Goal: Information Seeking & Learning: Find specific fact

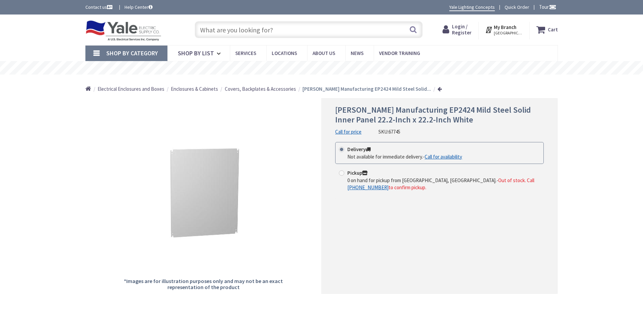
type input "[PERSON_NAME] [STREET_ADDRESS][PERSON_NAME][PERSON_NAME][PERSON_NAME]"
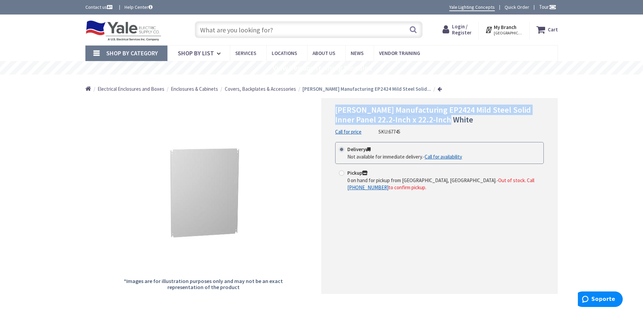
drag, startPoint x: 337, startPoint y: 109, endPoint x: 466, endPoint y: 123, distance: 128.9
click at [466, 123] on h1 "Hammond Manufacturing EP2424 Mild Steel Solid Inner Panel 22.2-Inch x 22.2-Inch…" at bounding box center [439, 115] width 208 height 20
click at [471, 106] on span "Hammond Manufacturing EP2424 Mild Steel Solid Inner Panel 22.2-Inch x 22.2-Inch…" at bounding box center [433, 115] width 196 height 20
drag, startPoint x: 453, startPoint y: 110, endPoint x: 354, endPoint y: 121, distance: 99.2
click at [354, 121] on span "Hammond Manufacturing EP2424 Mild Steel Solid Inner Panel 22.2-Inch x 22.2-Inch…" at bounding box center [433, 115] width 196 height 20
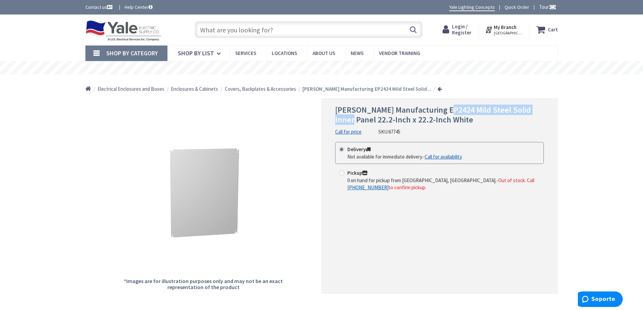
copy span "Mild Steel Solid Inner Panel"
click at [253, 27] on input "text" at bounding box center [309, 29] width 228 height 17
paste input "Mild Steel Solid Inner Panel"
type input "Mild Steel Solid Inner Panel"
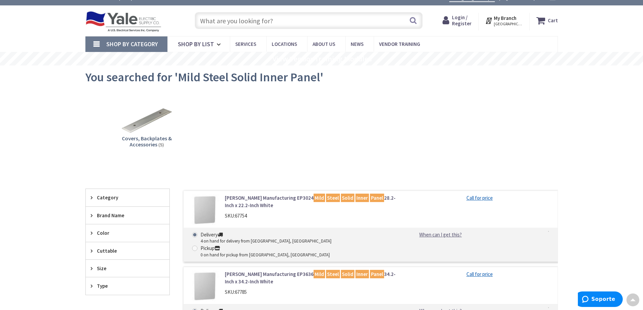
scroll to position [4, 0]
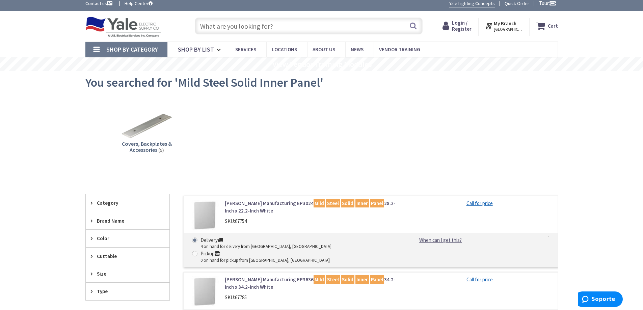
click at [289, 25] on input "text" at bounding box center [309, 26] width 228 height 17
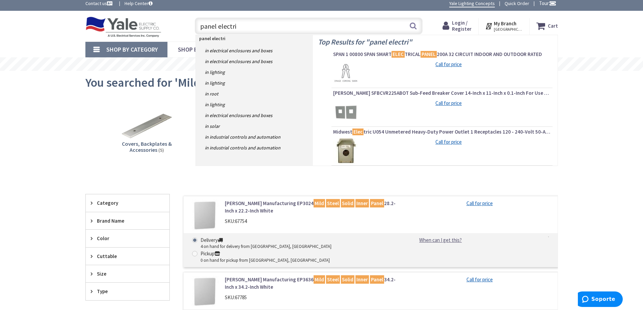
type input "panel electric"
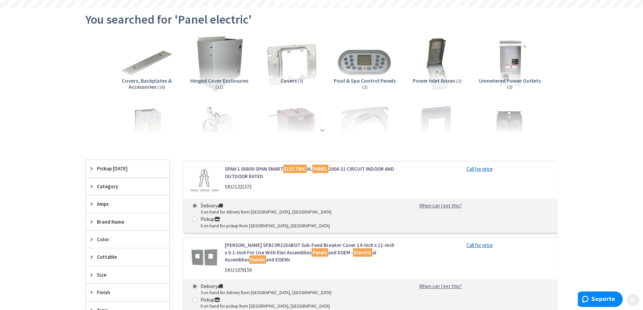
scroll to position [67, 0]
click at [321, 129] on strong at bounding box center [322, 126] width 8 height 7
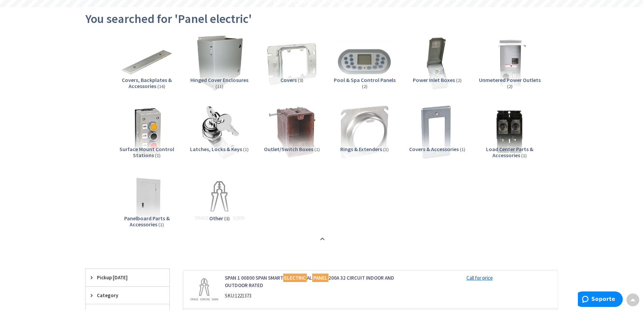
scroll to position [0, 0]
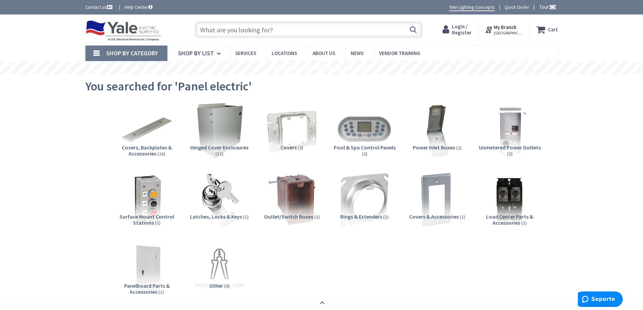
click at [283, 25] on input "text" at bounding box center [309, 29] width 228 height 17
paste input "Mild Steel Solid Inner Panel"
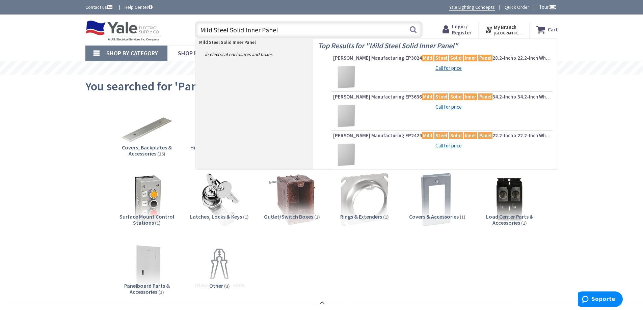
drag, startPoint x: 212, startPoint y: 32, endPoint x: 126, endPoint y: 43, distance: 85.7
click at [126, 43] on div "Skip to Content Toggle Nav Mild Steel Solid Inner Panel Mild Steel Solid Inner …" at bounding box center [321, 30] width 506 height 31
drag, startPoint x: 215, startPoint y: 32, endPoint x: 181, endPoint y: 31, distance: 33.4
click at [182, 31] on div "Toggle Nav Steel Solid Inner Panel Steel Solid Inner Panel Search Cart My Cart …" at bounding box center [321, 30] width 482 height 23
type input "Solid Inner Panel"
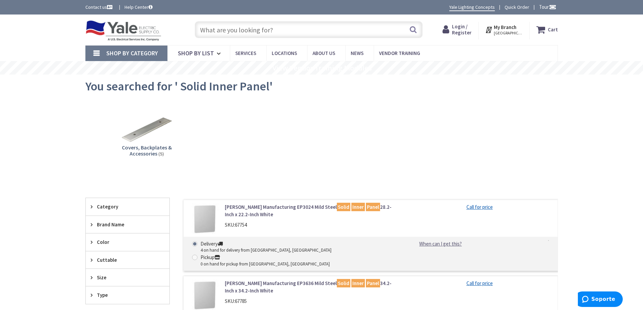
click at [248, 30] on input "text" at bounding box center [309, 29] width 228 height 17
paste input "Mild Steel Solid Inner Panel"
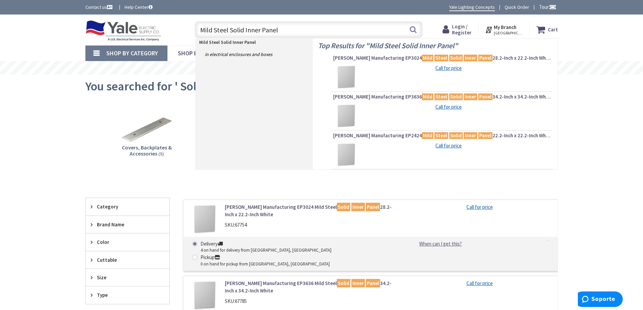
drag, startPoint x: 259, startPoint y: 32, endPoint x: 245, endPoint y: 33, distance: 14.2
click at [245, 33] on input "Mild Steel Solid Inner Panel" at bounding box center [309, 29] width 228 height 17
drag, startPoint x: 227, startPoint y: 31, endPoint x: 185, endPoint y: 33, distance: 42.2
click at [185, 33] on div "Toggle Nav Mild Steel Solid Panel Mild Steel Solid Panel Search Cart My Cart Cl…" at bounding box center [321, 30] width 482 height 23
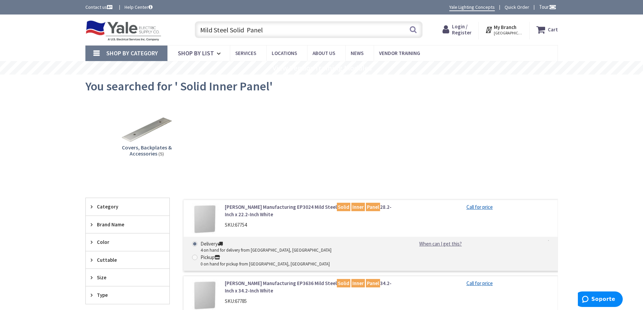
type input "Solid Panel"
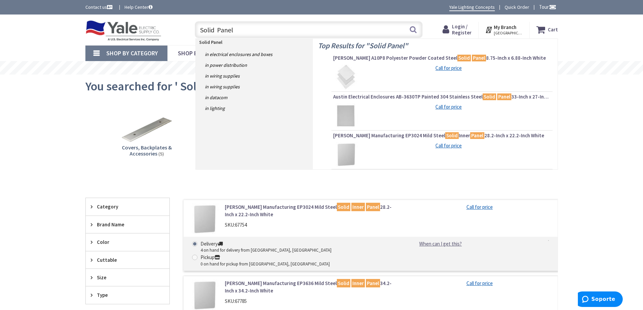
click at [251, 28] on input "Solid Panel" at bounding box center [309, 29] width 228 height 17
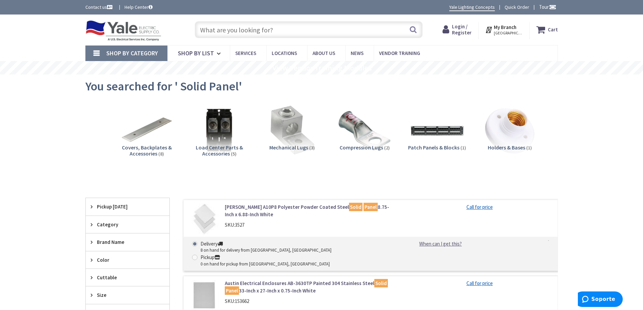
click at [279, 29] on input "text" at bounding box center [309, 29] width 228 height 17
paste input "Mild Steel Solid Inner Panel"
type input "Mild Steel Solid Inner Panel"
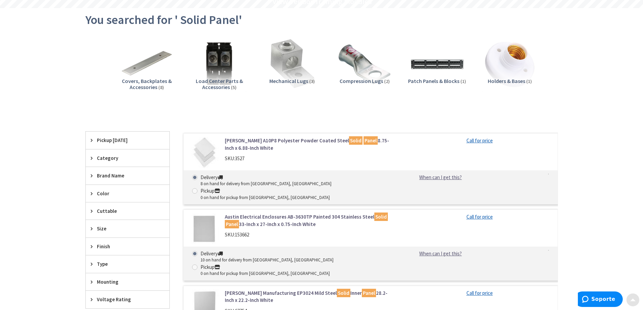
scroll to position [67, 0]
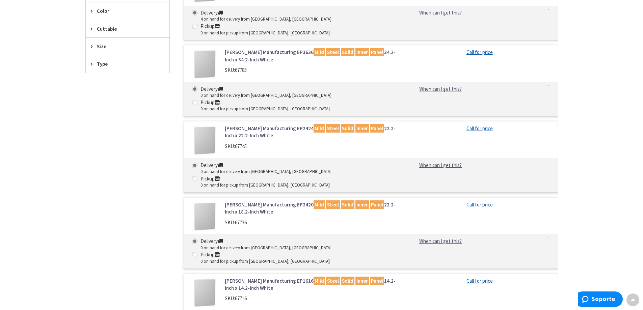
scroll to position [62, 0]
